Goal: Check status

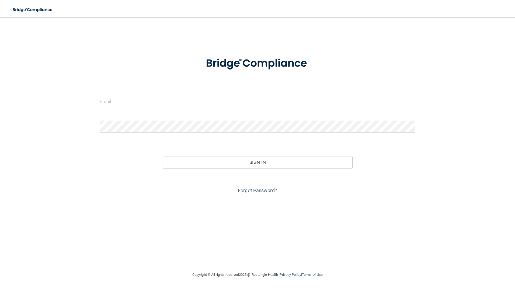
click at [123, 106] on input "email" at bounding box center [258, 101] width 316 height 12
type input "[EMAIL_ADDRESS][DOMAIN_NAME]"
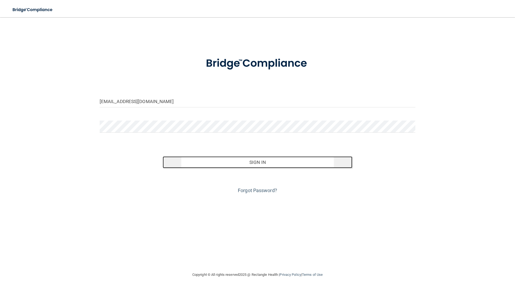
click at [198, 164] on button "Sign In" at bounding box center [257, 162] width 189 height 12
click at [259, 163] on button "Sign In" at bounding box center [257, 162] width 189 height 12
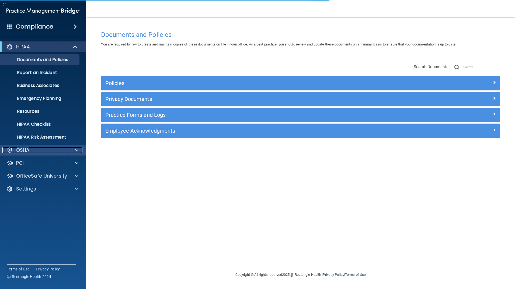
click at [26, 148] on p "OSHA" at bounding box center [22, 150] width 13 height 6
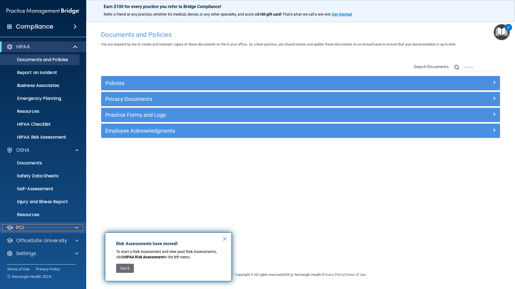
click at [30, 230] on div "PCI" at bounding box center [35, 227] width 67 height 6
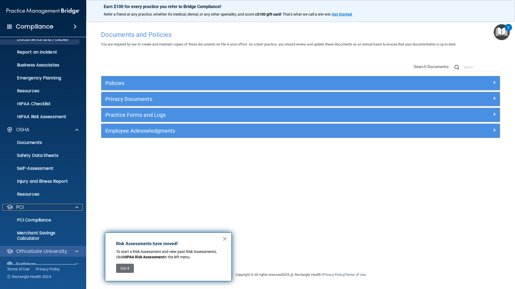
scroll to position [30, 0]
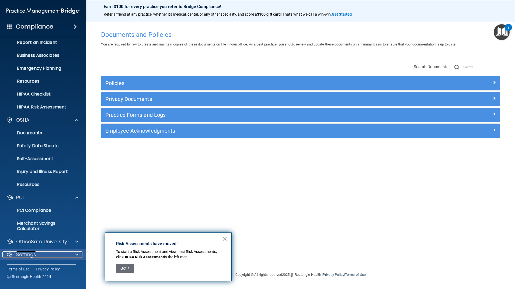
click at [39, 252] on div "Settings" at bounding box center [35, 254] width 67 height 6
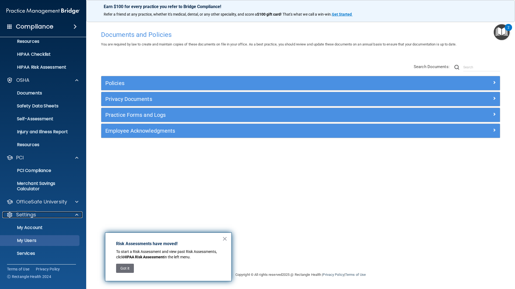
scroll to position [82, 0]
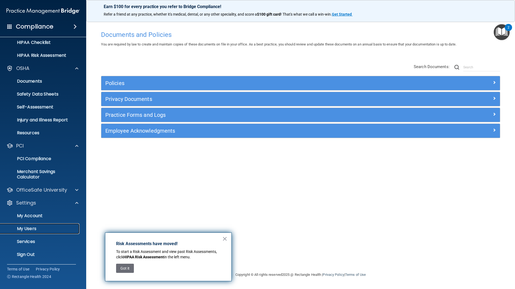
click at [36, 229] on p "My Users" at bounding box center [39, 228] width 73 height 5
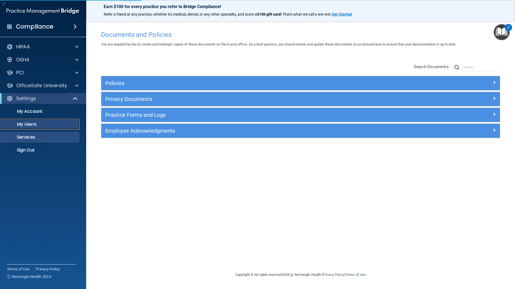
select select "20"
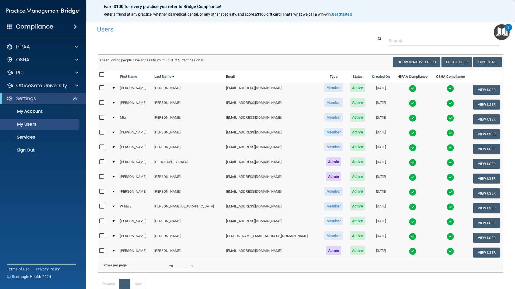
click at [409, 87] on img at bounding box center [413, 89] width 8 height 8
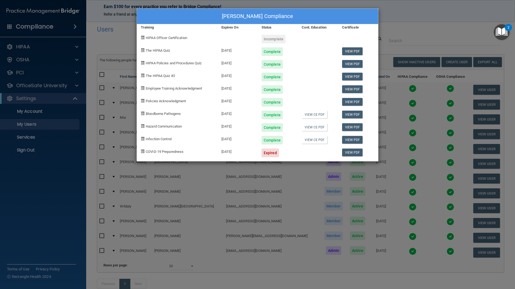
click at [407, 20] on div "[PERSON_NAME] Compliance Training Expires On Status Cont. Education Certificate…" at bounding box center [257, 144] width 515 height 289
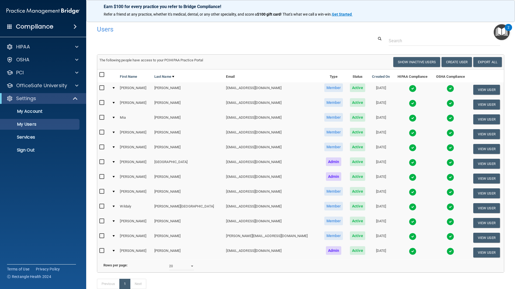
click at [409, 103] on img at bounding box center [413, 104] width 8 height 8
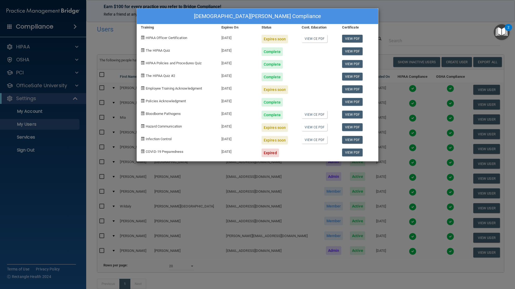
click at [395, 26] on div "[DEMOGRAPHIC_DATA][PERSON_NAME] Compliance Training Expires On Status Cont. Edu…" at bounding box center [257, 144] width 515 height 289
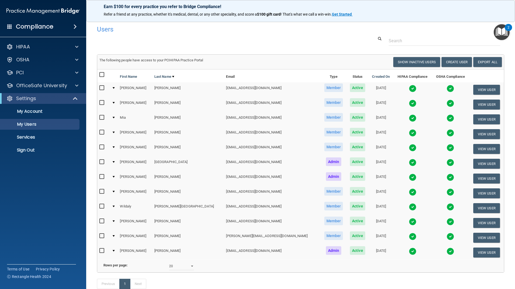
click at [409, 118] on img at bounding box center [413, 118] width 8 height 8
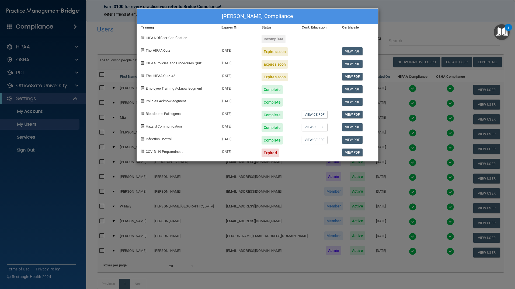
click at [412, 18] on div "[PERSON_NAME] Compliance Training Expires On Status Cont. Education Certificate…" at bounding box center [257, 144] width 515 height 289
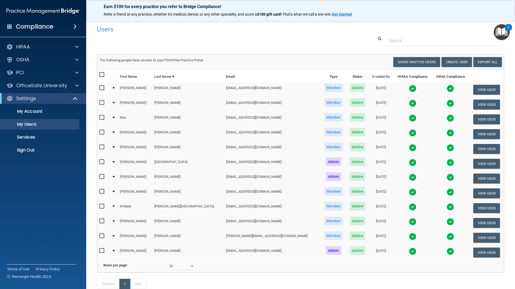
click at [409, 134] on img at bounding box center [413, 133] width 8 height 8
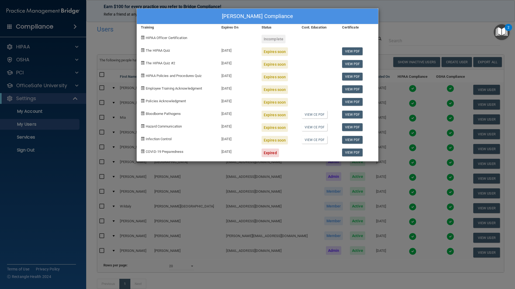
click at [419, 30] on div "[PERSON_NAME] Compliance Training Expires On Status Cont. Education Certificate…" at bounding box center [257, 144] width 515 height 289
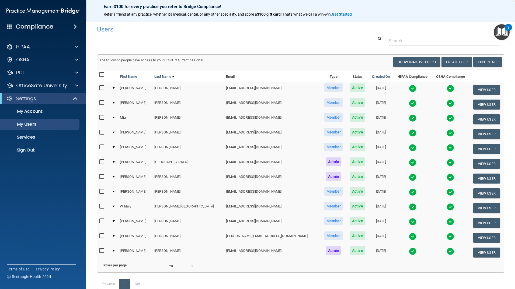
click at [409, 147] on img at bounding box center [413, 148] width 8 height 8
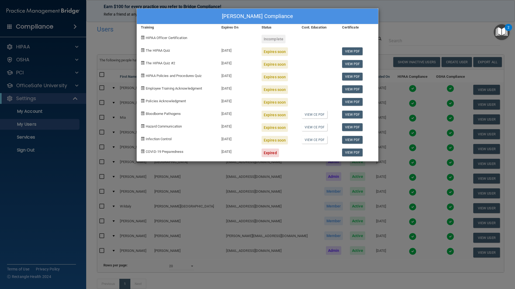
click at [402, 26] on div "[PERSON_NAME] Compliance Training Expires On Status Cont. Education Certificate…" at bounding box center [257, 144] width 515 height 289
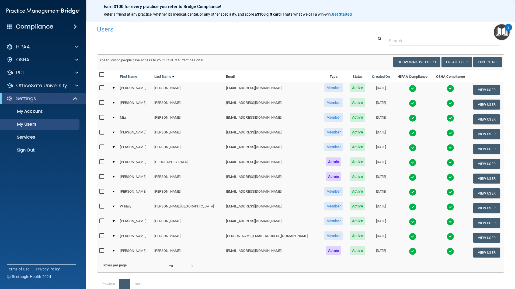
click at [409, 163] on img at bounding box center [413, 163] width 8 height 8
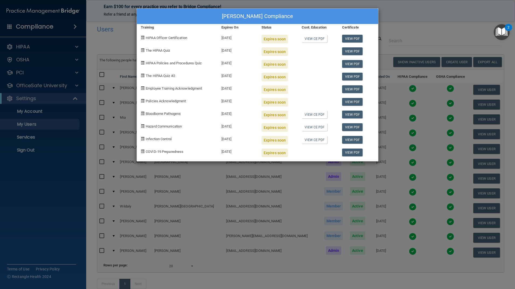
click at [406, 18] on div "[PERSON_NAME] Compliance Training Expires On Status Cont. Education Certificate…" at bounding box center [257, 144] width 515 height 289
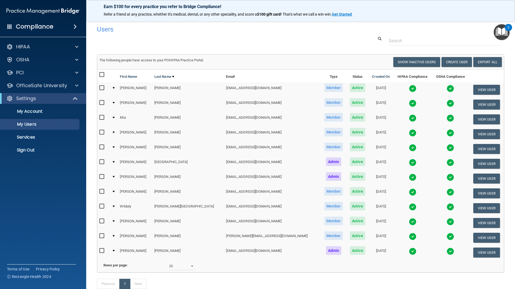
click at [409, 175] on img at bounding box center [413, 178] width 8 height 8
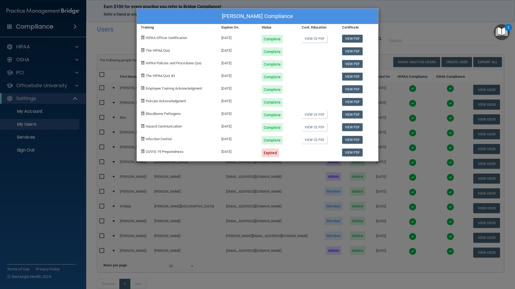
click at [435, 16] on div "[PERSON_NAME] Compliance Training Expires On Status Cont. Education Certificate…" at bounding box center [257, 144] width 515 height 289
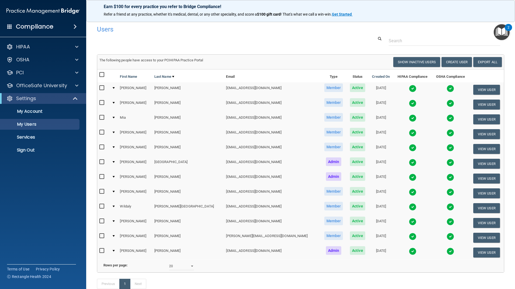
click at [409, 191] on img at bounding box center [413, 192] width 8 height 8
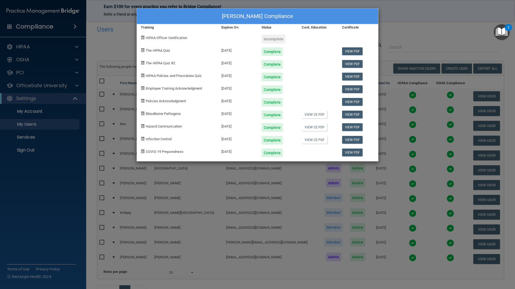
click at [441, 30] on div "[PERSON_NAME] Compliance Training Expires On Status Cont. Education Certificate…" at bounding box center [257, 144] width 515 height 289
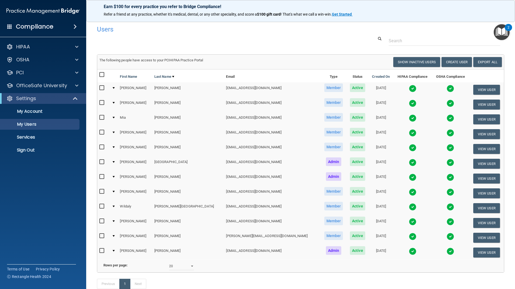
click at [409, 205] on img at bounding box center [413, 207] width 8 height 8
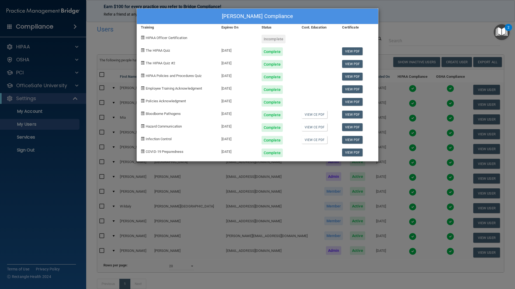
click at [437, 23] on div "Wildaly [PERSON_NAME] Compliance Training Expires On Status Cont. Education Cer…" at bounding box center [257, 144] width 515 height 289
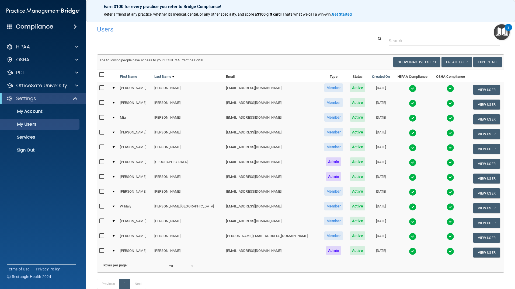
click at [409, 220] on img at bounding box center [413, 222] width 8 height 8
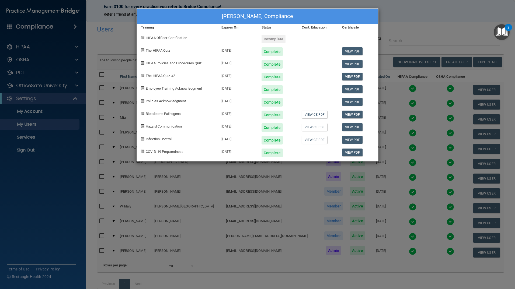
click at [397, 27] on div "[PERSON_NAME] Compliance Training Expires On Status Cont. Education Certificate…" at bounding box center [257, 144] width 515 height 289
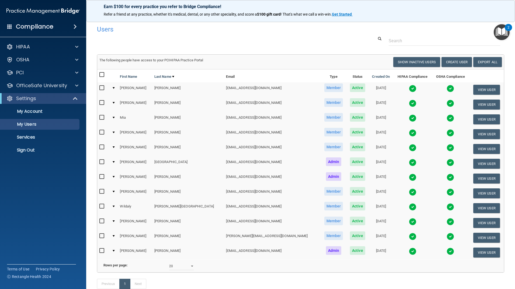
click at [409, 237] on img at bounding box center [413, 237] width 8 height 8
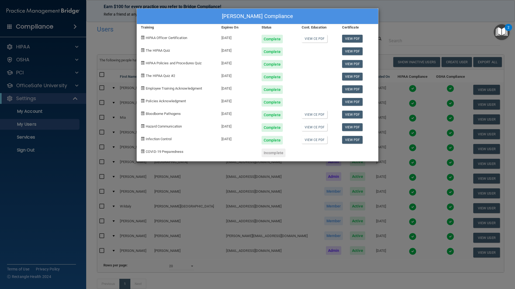
click at [399, 29] on div "[PERSON_NAME] Compliance Training Expires On Status Cont. Education Certificate…" at bounding box center [257, 144] width 515 height 289
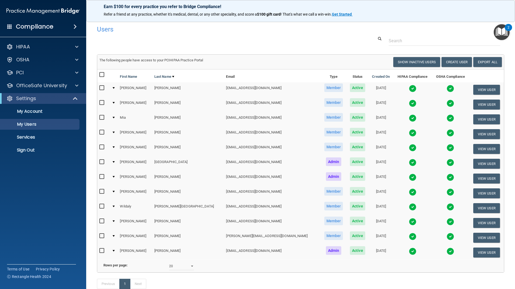
click at [409, 252] on img at bounding box center [413, 252] width 8 height 8
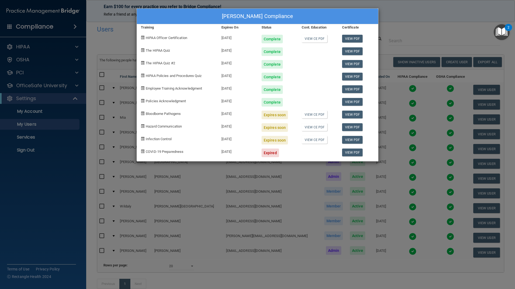
click at [435, 24] on div "[PERSON_NAME] Compliance Training Expires On Status Cont. Education Certificate…" at bounding box center [257, 144] width 515 height 289
